Goal: Transaction & Acquisition: Subscribe to service/newsletter

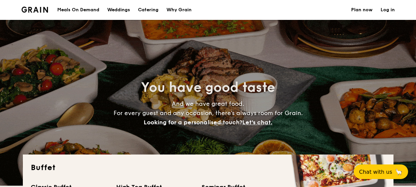
select select
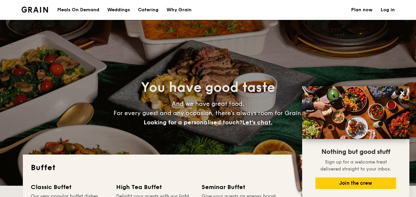
click at [88, 10] on div "Meals On Demand" at bounding box center [78, 10] width 42 height 20
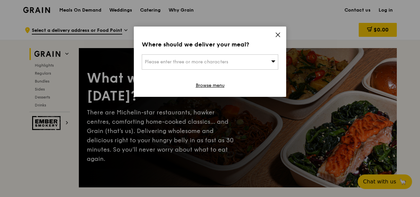
click at [273, 60] on icon at bounding box center [273, 61] width 5 height 5
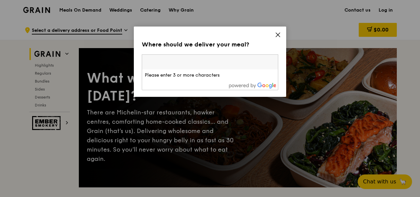
click at [258, 62] on input "search" at bounding box center [210, 62] width 136 height 15
click at [254, 59] on input "search" at bounding box center [210, 62] width 136 height 15
type input "east galleria"
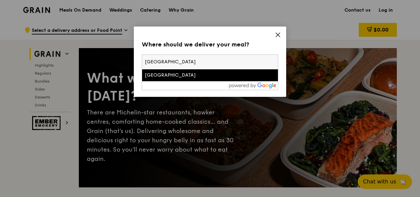
click at [197, 79] on li "East Galleria" at bounding box center [210, 75] width 136 height 12
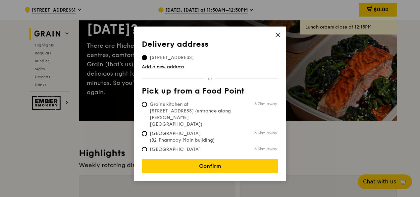
scroll to position [33, 0]
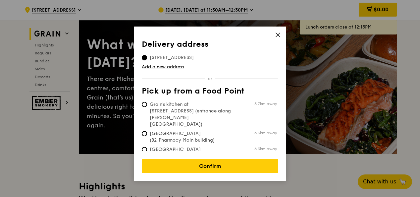
click at [148, 130] on span "Tan Tock Seng Hospital (B2 Pharmacy Main building)" at bounding box center [191, 136] width 99 height 13
click at [147, 131] on input "Tan Tock Seng Hospital (B2 Pharmacy Main building) 6.3km away" at bounding box center [144, 133] width 5 height 5
radio input "true"
click at [146, 105] on input "Grain's kitchen at 5 Burn Road #05-01 (entrance along Harrison Road) 3.7km away" at bounding box center [144, 104] width 5 height 5
radio input "true"
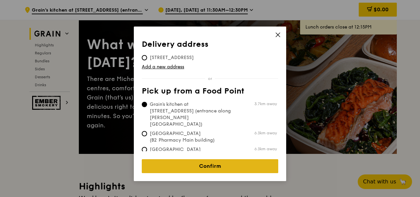
click at [218, 160] on link "Confirm" at bounding box center [210, 166] width 136 height 14
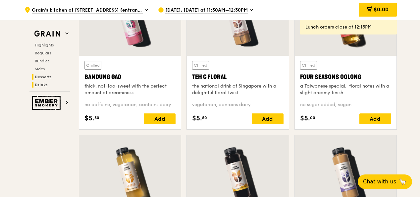
scroll to position [2356, 0]
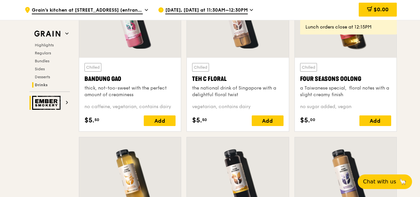
click at [56, 99] on img at bounding box center [47, 103] width 30 height 14
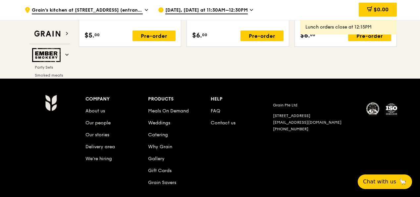
scroll to position [840, 0]
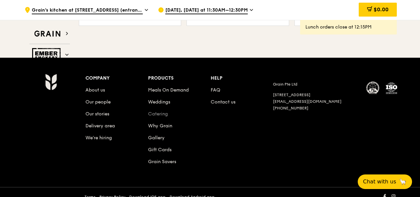
click at [160, 111] on link "Catering" at bounding box center [158, 114] width 20 height 6
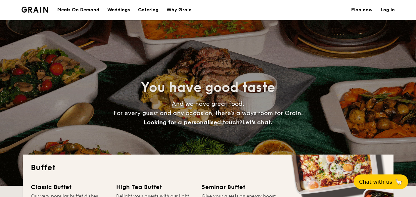
select select
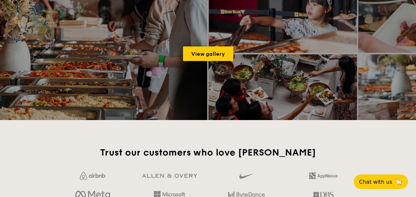
scroll to position [1464, 0]
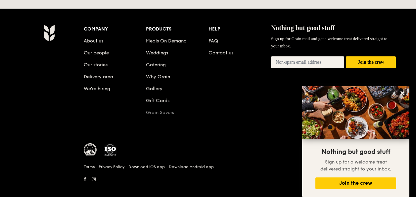
click at [149, 110] on link "Grain Savers" at bounding box center [160, 113] width 28 height 6
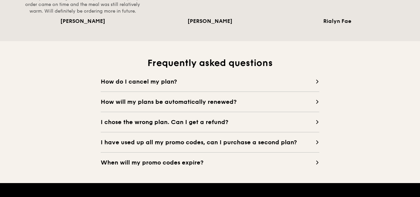
scroll to position [596, 0]
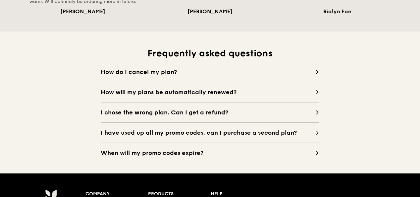
click at [316, 129] on span at bounding box center [317, 132] width 4 height 9
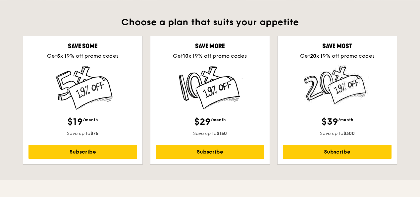
scroll to position [199, 0]
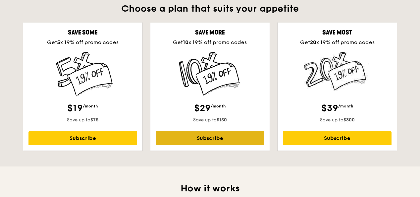
click at [217, 134] on link "Subscribe" at bounding box center [210, 138] width 109 height 14
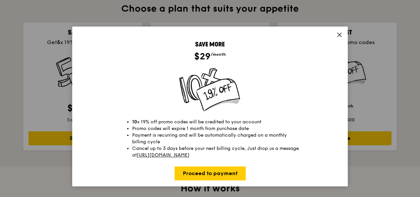
click at [340, 34] on icon at bounding box center [339, 35] width 6 height 6
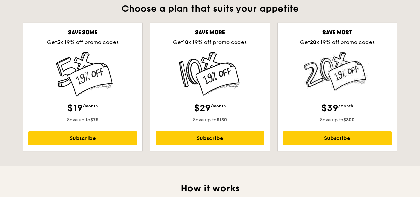
click at [371, 145] on div "Save most Get 20 x 19% off promo codes $39 /month Save up to $300 Subscribe" at bounding box center [336, 87] width 119 height 128
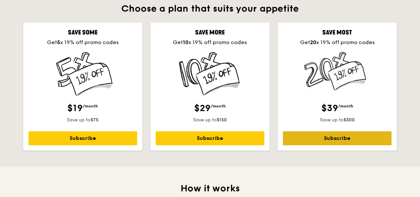
click at [347, 140] on link "Subscribe" at bounding box center [337, 138] width 109 height 14
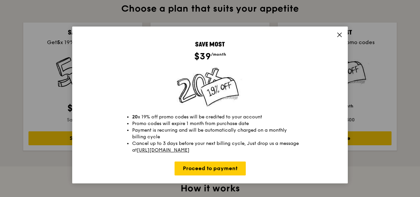
click at [213, 175] on div "Save most $39 /month 20 x 19% off promo codes will be credited to your account …" at bounding box center [209, 104] width 275 height 157
click at [214, 170] on link "Proceed to payment" at bounding box center [209, 168] width 71 height 14
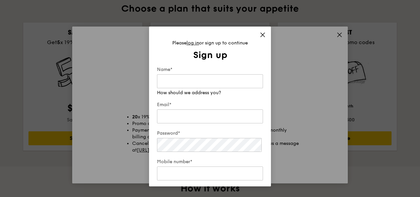
click at [262, 37] on span at bounding box center [263, 35] width 6 height 7
